Goal: Task Accomplishment & Management: Use online tool/utility

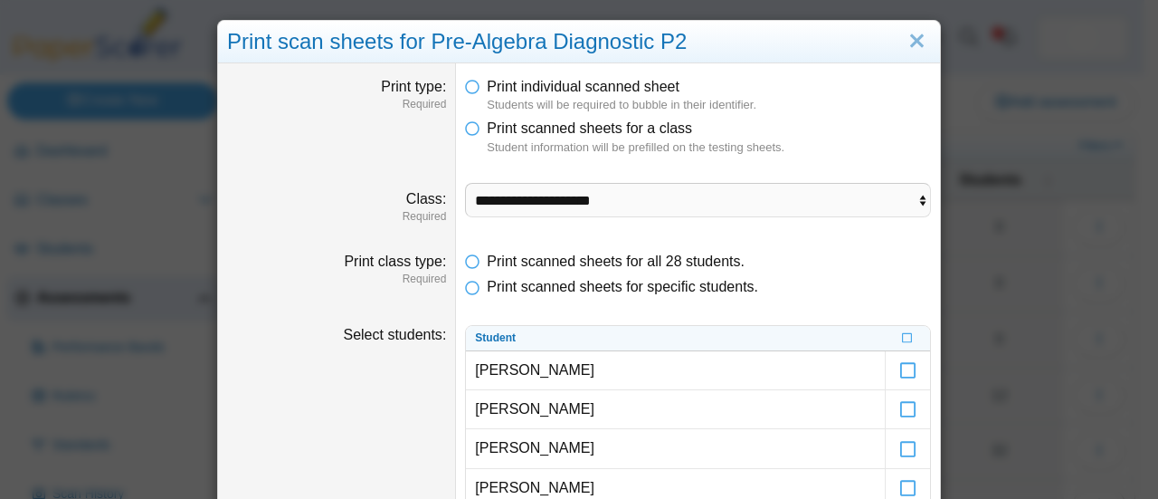
select select "**********"
click at [916, 39] on link "Close" at bounding box center [917, 41] width 28 height 31
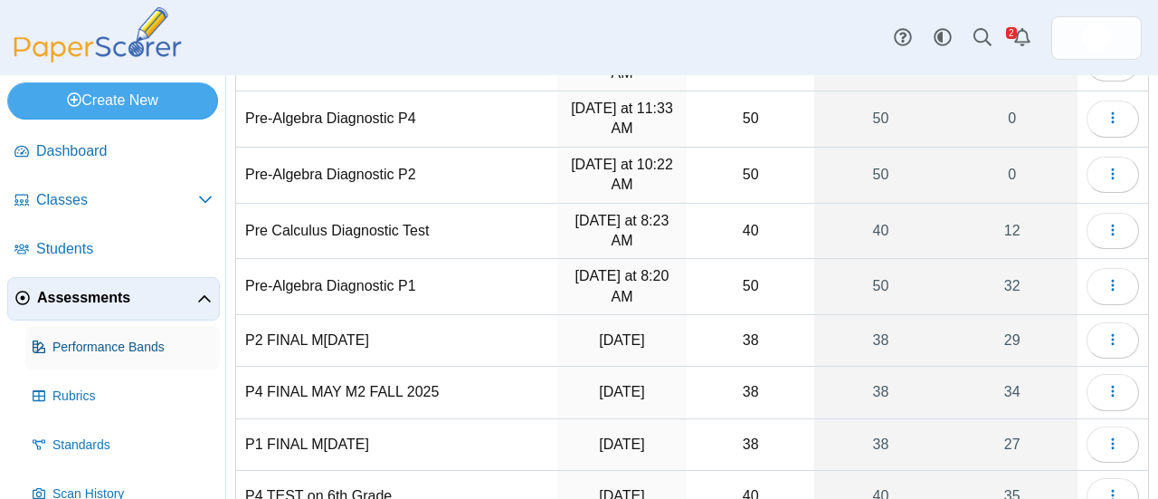
scroll to position [125, 0]
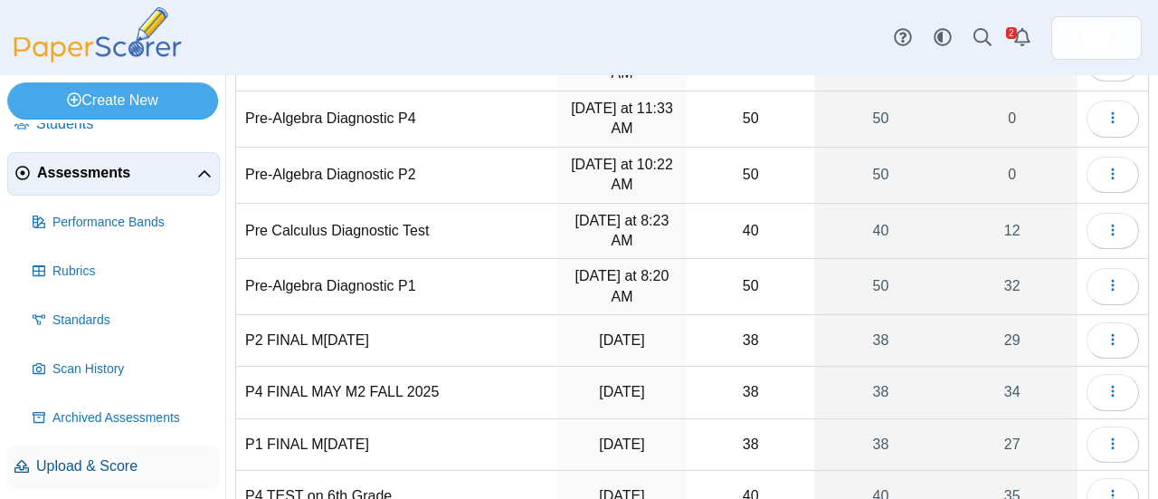
click at [102, 462] on span "Upload & Score" at bounding box center [124, 466] width 176 height 20
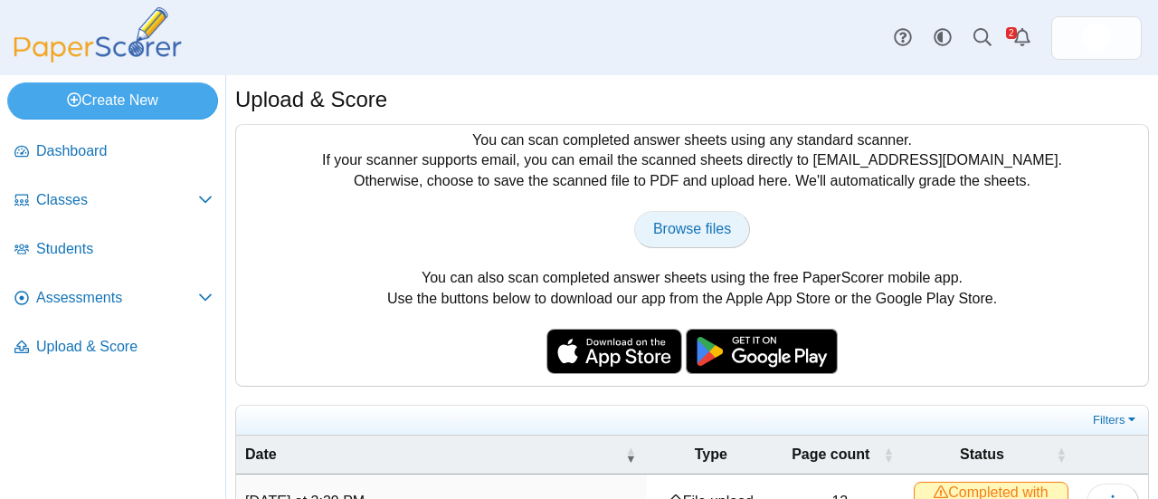
click at [693, 236] on span "Browse files" at bounding box center [692, 228] width 78 height 15
type input "**********"
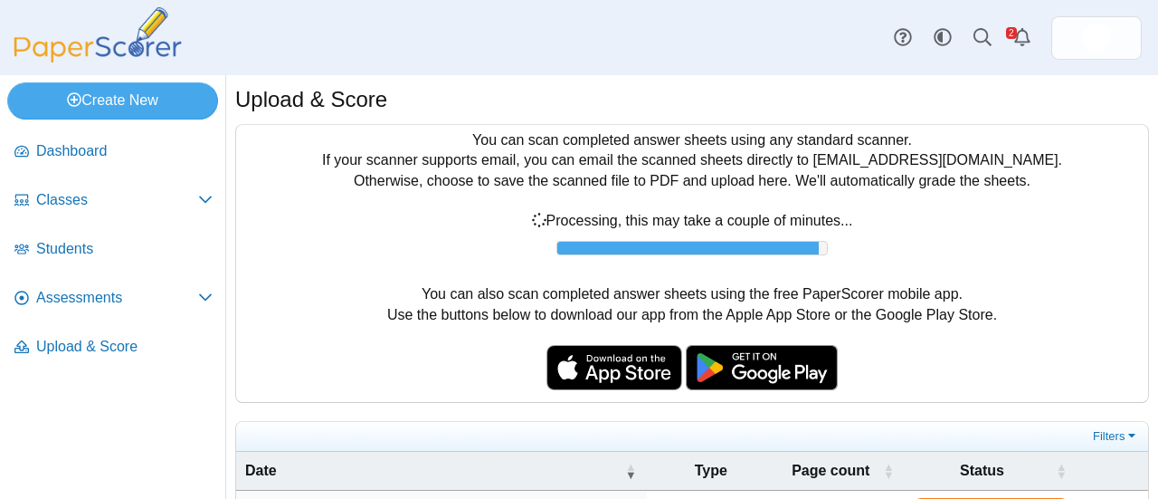
click at [550, 231] on div "Browse files There was a problem with the uploaded file.... Please try again...…" at bounding box center [692, 232] width 894 height 43
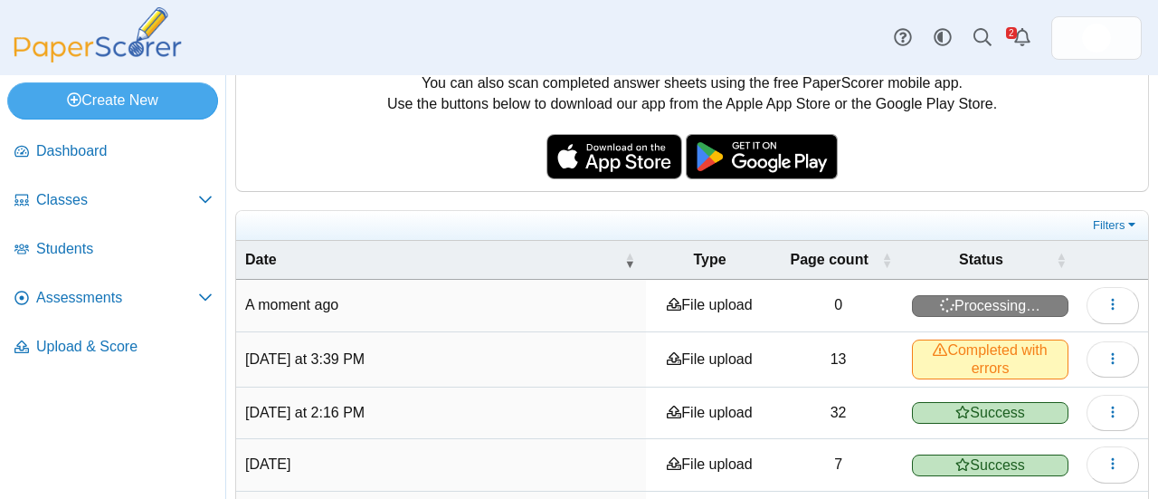
scroll to position [195, 0]
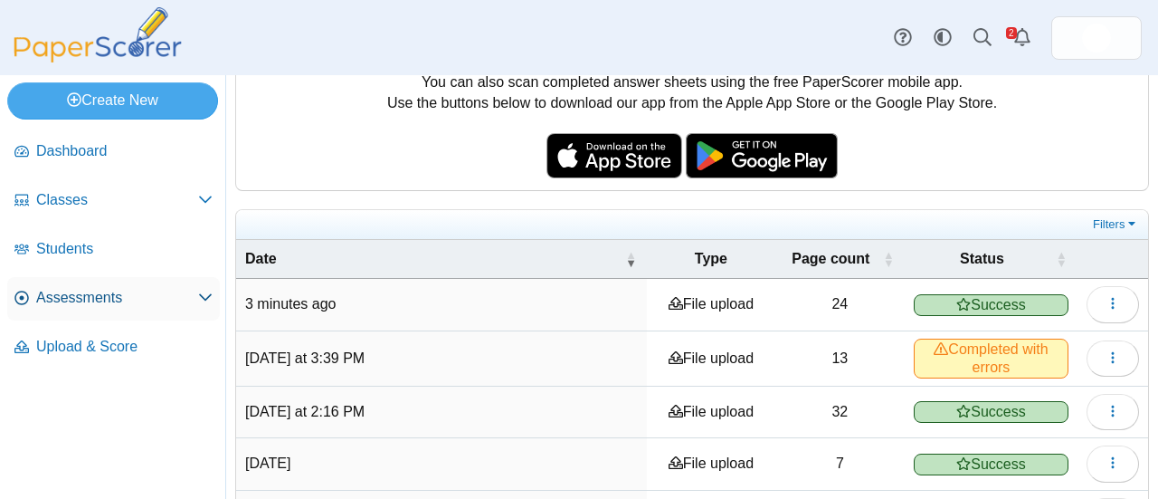
click at [71, 298] on span "Assessments" at bounding box center [117, 298] width 162 height 20
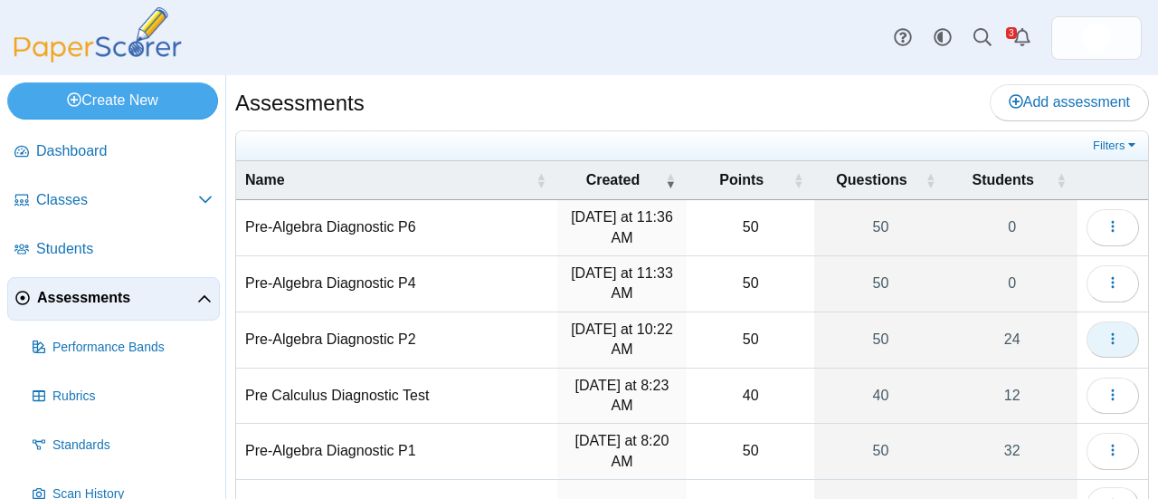
click at [1106, 342] on icon "button" at bounding box center [1113, 338] width 14 height 14
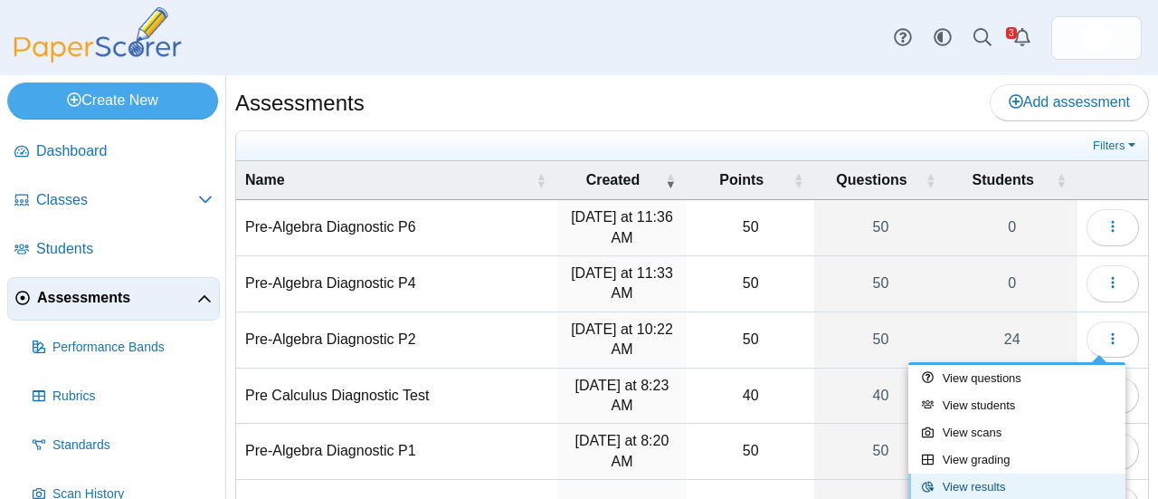
click at [1000, 489] on link "View results" at bounding box center [1016, 486] width 217 height 27
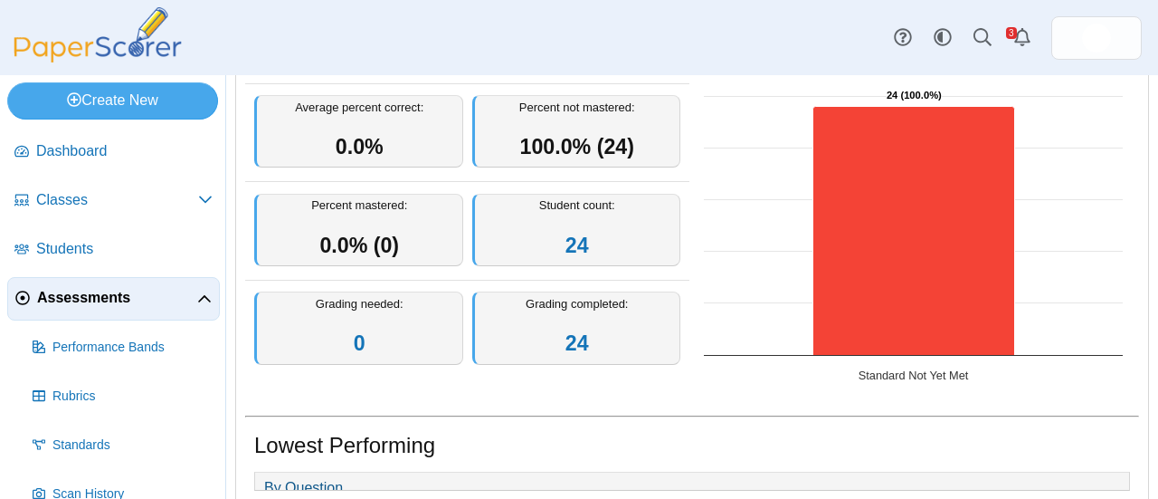
scroll to position [182, 0]
click at [98, 290] on span "Assessments" at bounding box center [117, 298] width 160 height 20
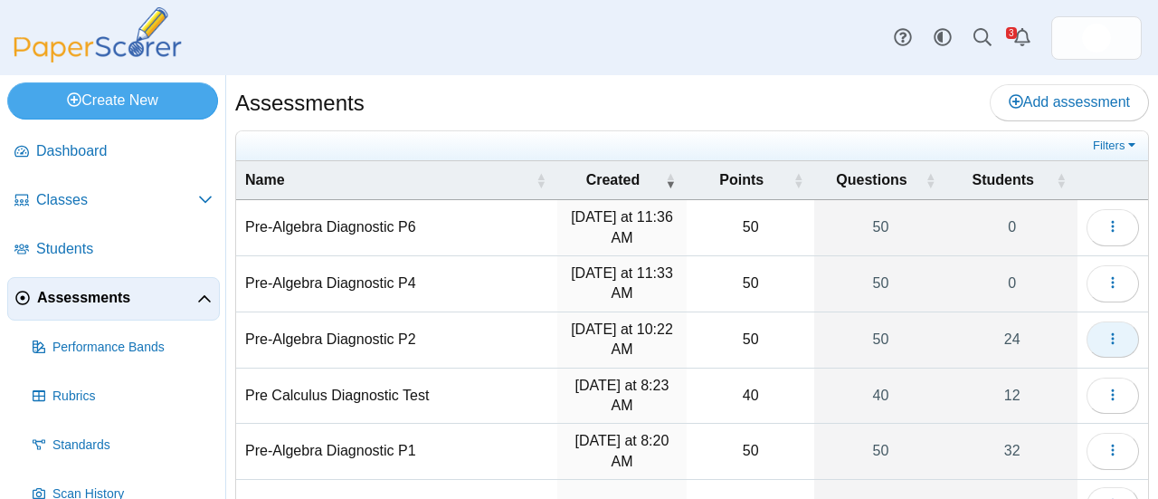
click at [1106, 341] on icon "button" at bounding box center [1113, 338] width 14 height 14
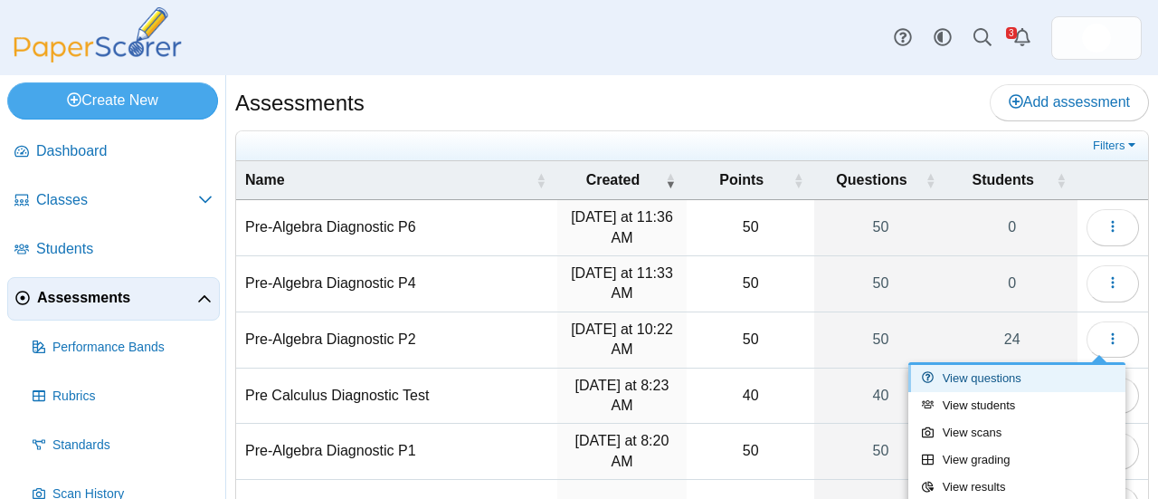
click at [1006, 380] on link "View questions" at bounding box center [1016, 378] width 217 height 27
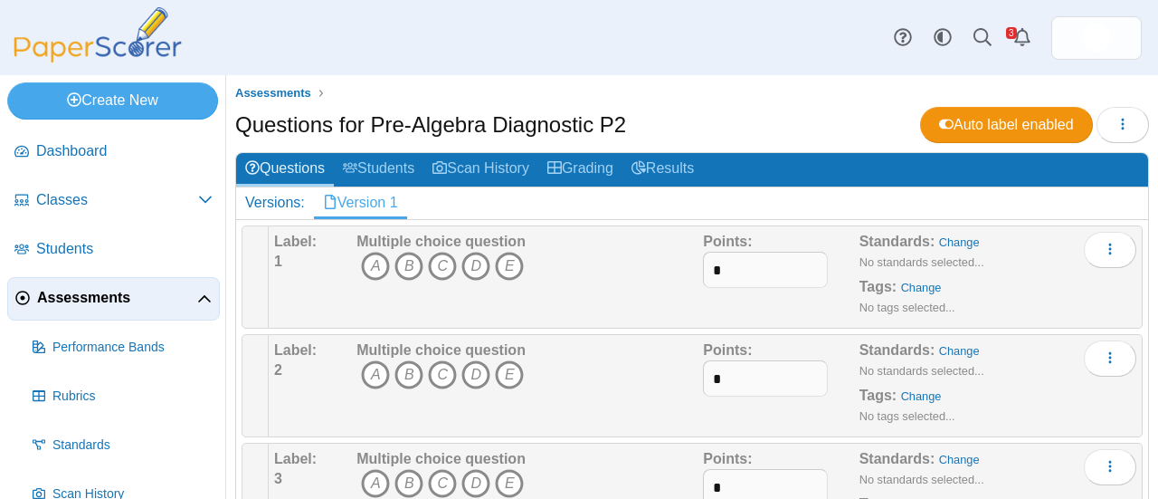
click at [780, 119] on div "Questions for Pre-Algebra Diagnostic P2 Auto label enabled Loading…" at bounding box center [692, 127] width 914 height 41
